Goal: Transaction & Acquisition: Subscribe to service/newsletter

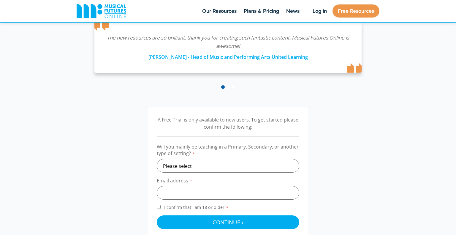
scroll to position [219, 0]
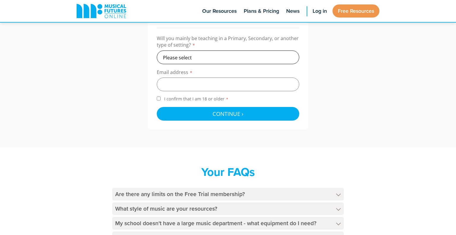
click at [217, 54] on select "Please select Primary Secondary Other" at bounding box center [228, 58] width 143 height 14
select select "secondary"
click at [157, 51] on select "Please select Primary Secondary Other" at bounding box center [228, 58] width 143 height 14
click at [186, 85] on input "email" at bounding box center [228, 85] width 143 height 14
type input "danielle.nowak218@schools.sa.edu.au"
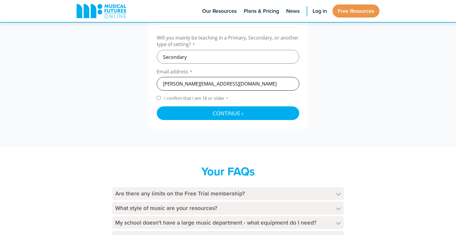
scroll to position [220, 0]
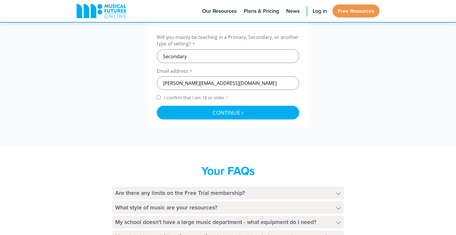
click at [167, 96] on span "I confirm that I am 18 or older *" at bounding box center [196, 98] width 67 height 6
click at [161, 96] on input "I confirm that I am 18 or older *" at bounding box center [159, 97] width 4 height 4
checkbox input "true"
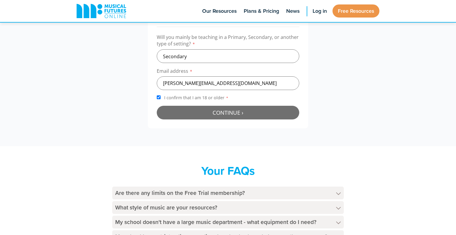
click at [189, 109] on button "Continue › Checking your details..." at bounding box center [228, 113] width 143 height 14
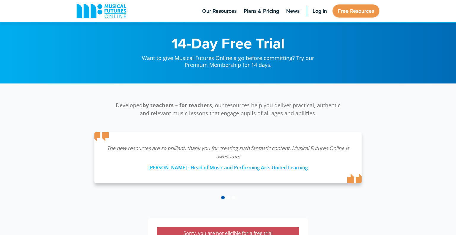
scroll to position [1, 0]
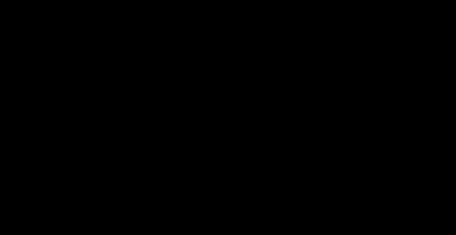
scroll to position [220, 0]
select select "secondary"
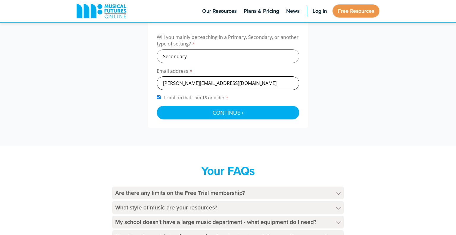
drag, startPoint x: 266, startPoint y: 88, endPoint x: 200, endPoint y: 83, distance: 65.6
click at [200, 83] on input "danielle.nowak218@schools.sa.edu.au" at bounding box center [228, 83] width 143 height 14
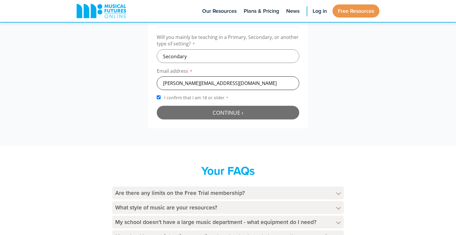
type input "danielle.nowak220@gmail.com"
click at [223, 113] on span "Continue ›" at bounding box center [228, 112] width 31 height 7
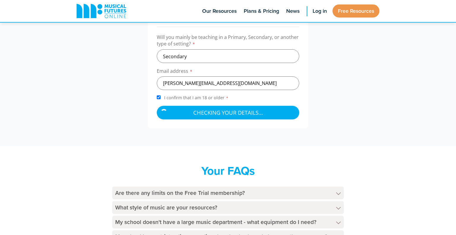
scroll to position [347, 0]
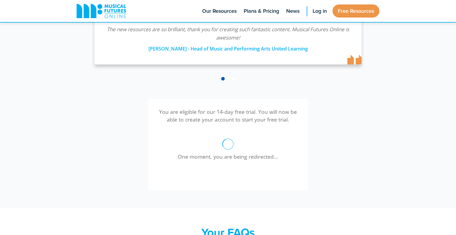
scroll to position [237, 0]
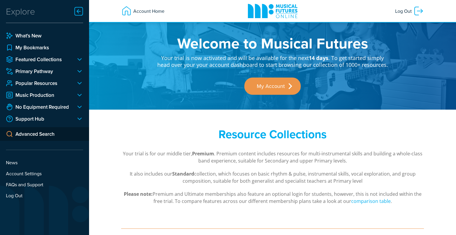
scroll to position [1, 0]
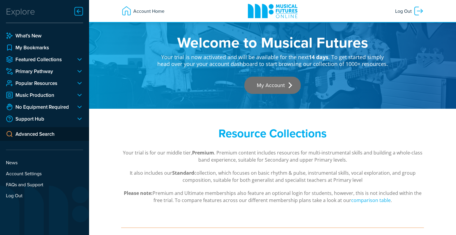
click at [270, 84] on link "My Account" at bounding box center [273, 85] width 56 height 17
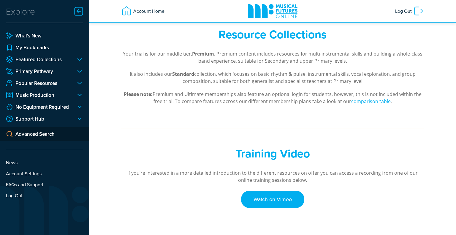
scroll to position [0, 0]
